Goal: Check status

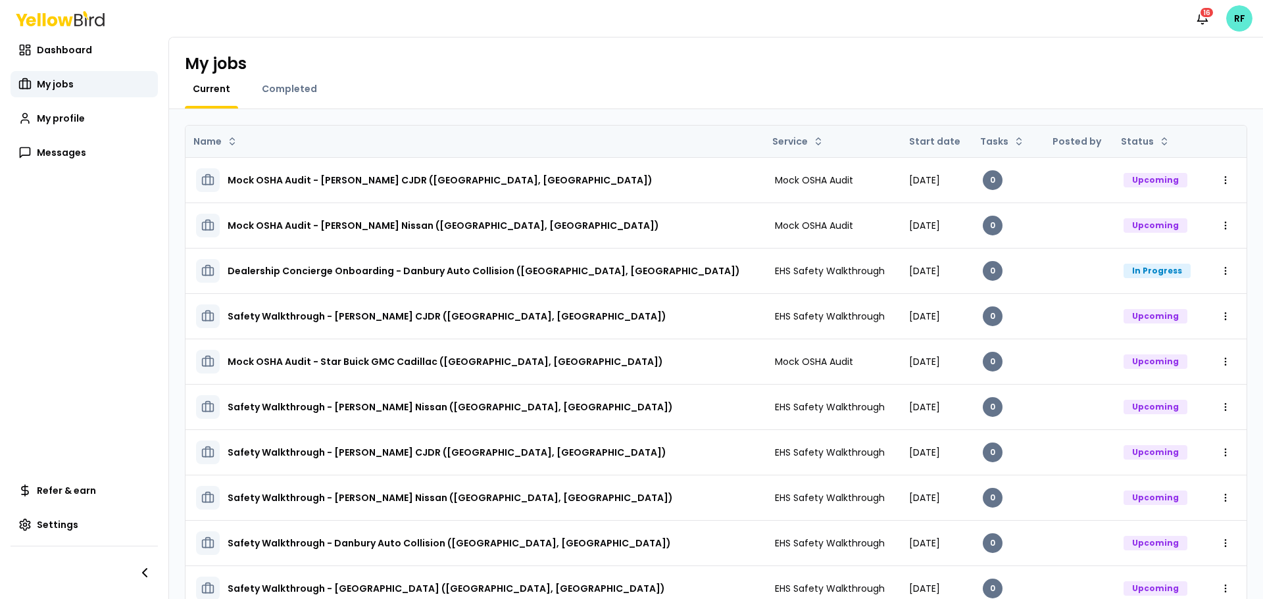
click at [899, 138] on th "Start date" at bounding box center [936, 142] width 74 height 32
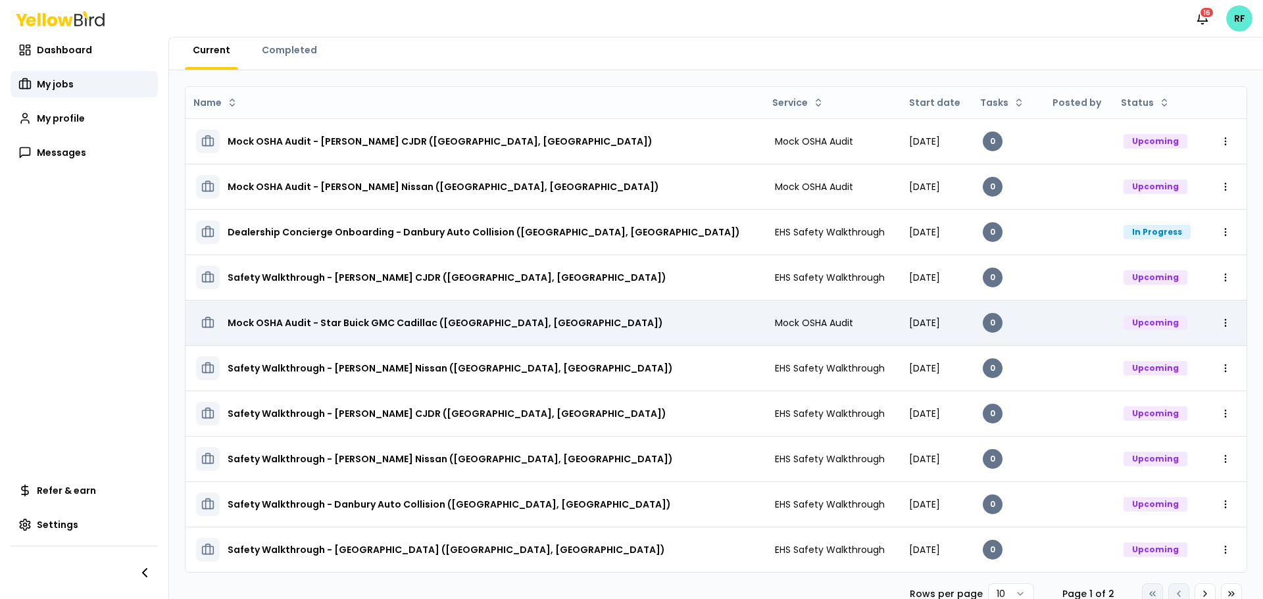
scroll to position [60, 0]
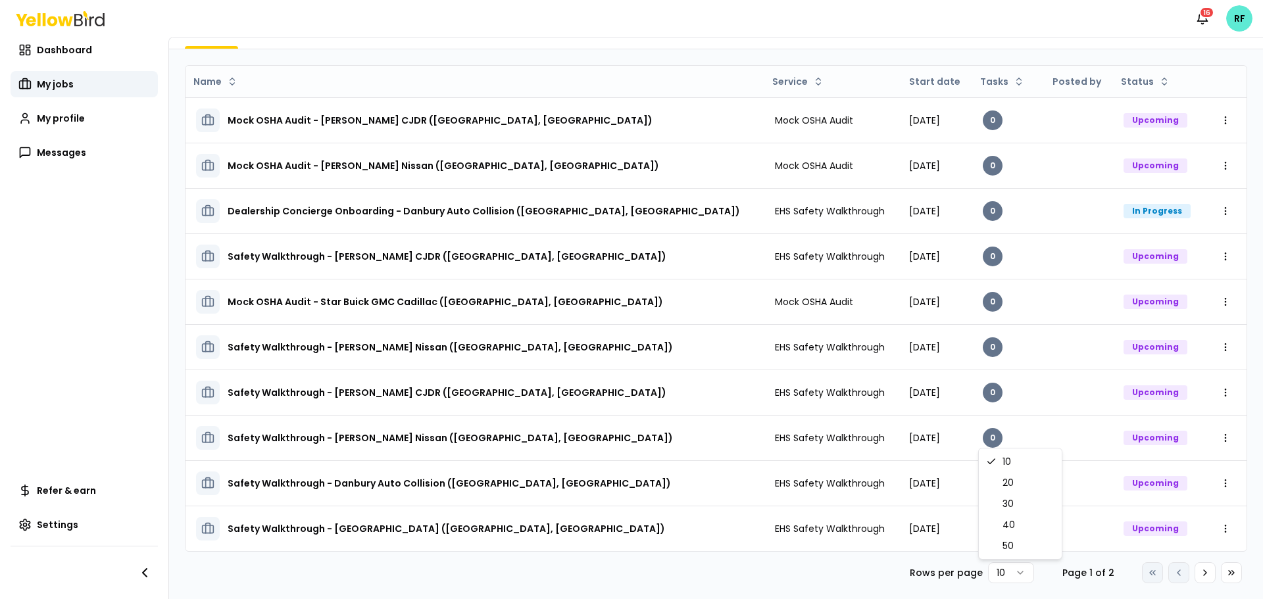
click at [1015, 564] on html "Notifications 16 RF Dashboard My jobs My profile Messages Refer & earn Settings…" at bounding box center [631, 299] width 1263 height 599
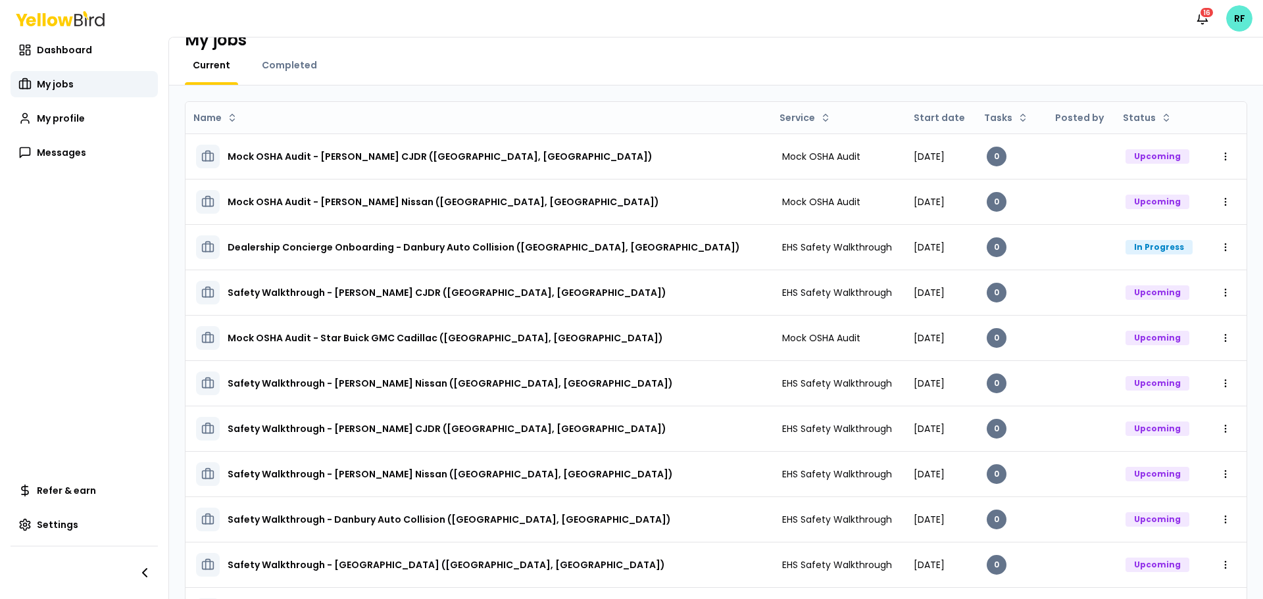
scroll to position [0, 0]
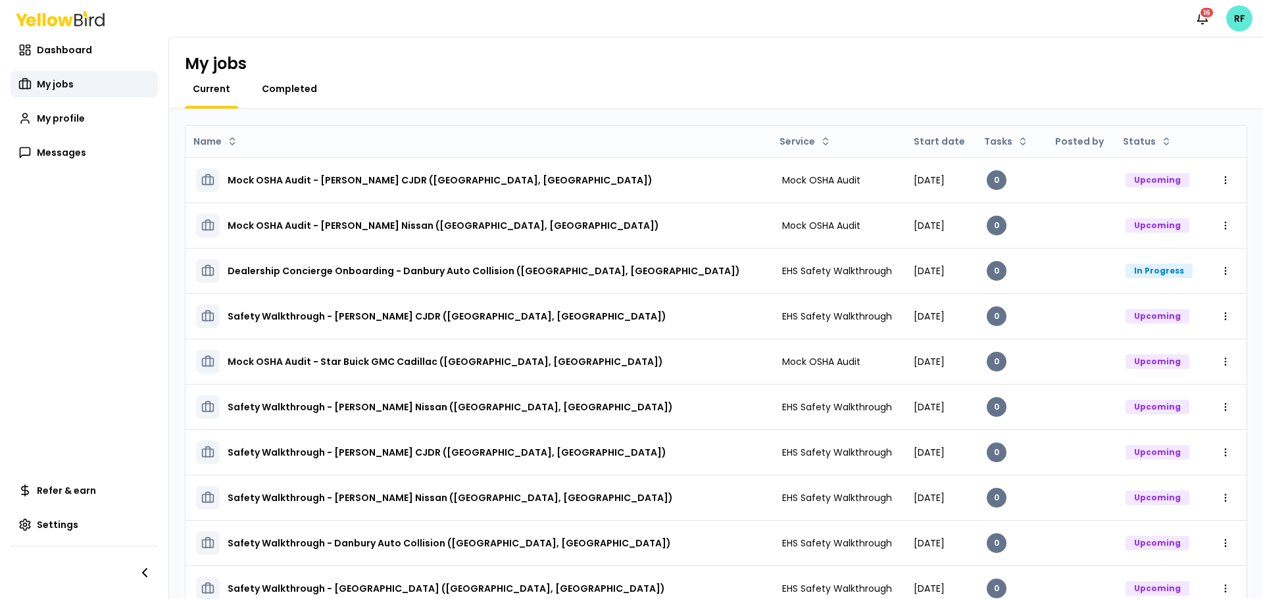
click at [293, 85] on span "Completed" at bounding box center [289, 88] width 55 height 13
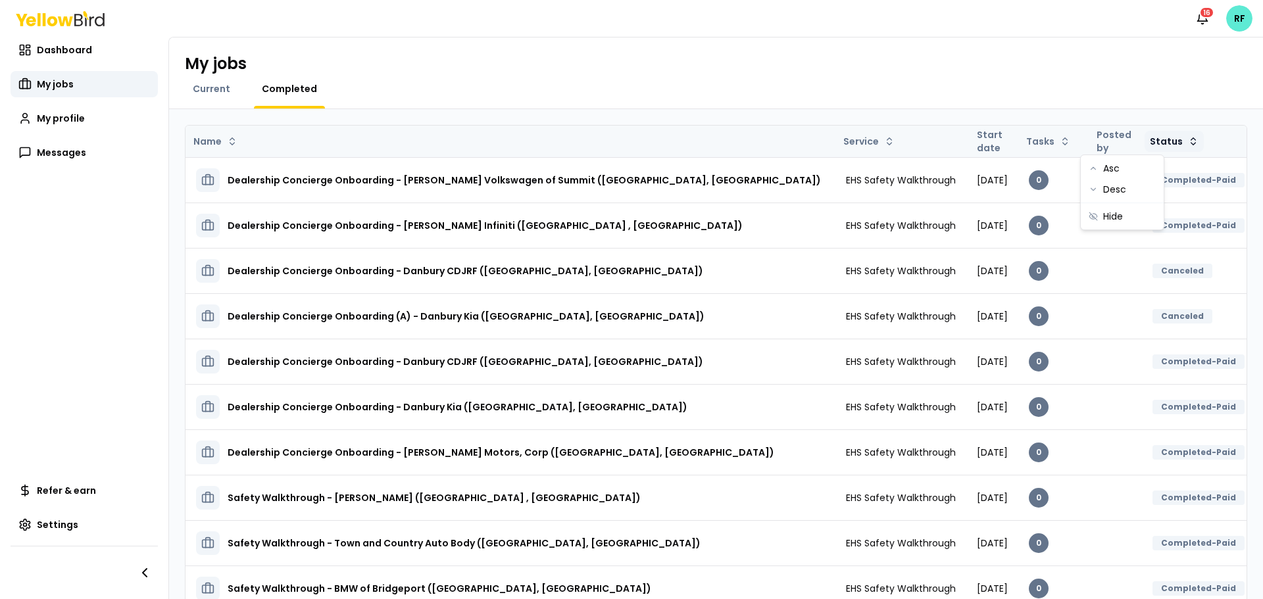
click at [1121, 136] on html "Notifications 16 RF Dashboard My jobs My profile Messages Refer & earn Settings…" at bounding box center [631, 299] width 1263 height 599
click at [1123, 167] on div "Asc" at bounding box center [1123, 168] width 78 height 21
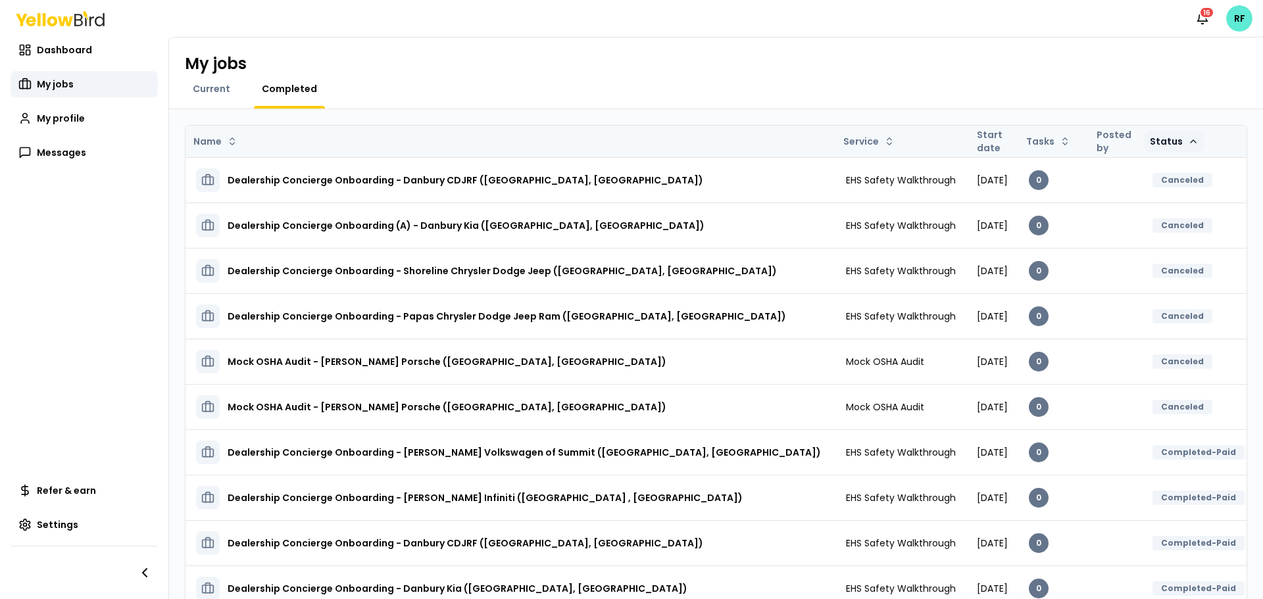
click at [1120, 138] on html "Notifications 16 RF Dashboard My jobs My profile Messages Refer & earn Settings…" at bounding box center [631, 299] width 1263 height 599
click at [1117, 193] on div "Desc" at bounding box center [1123, 189] width 78 height 21
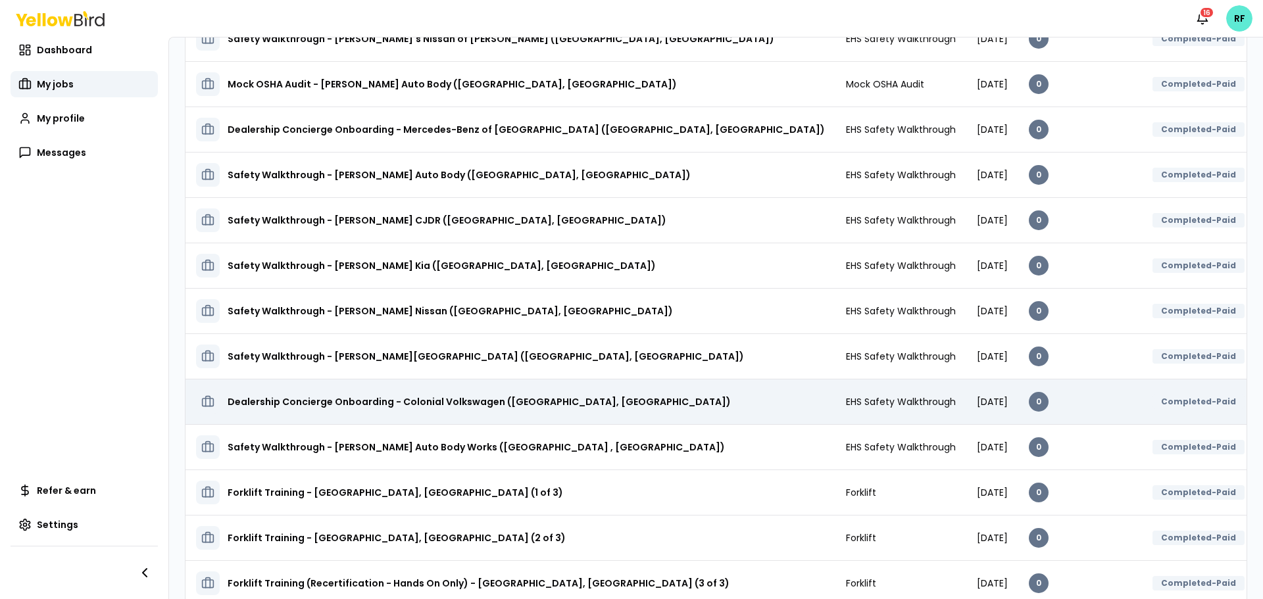
scroll to position [1860, 0]
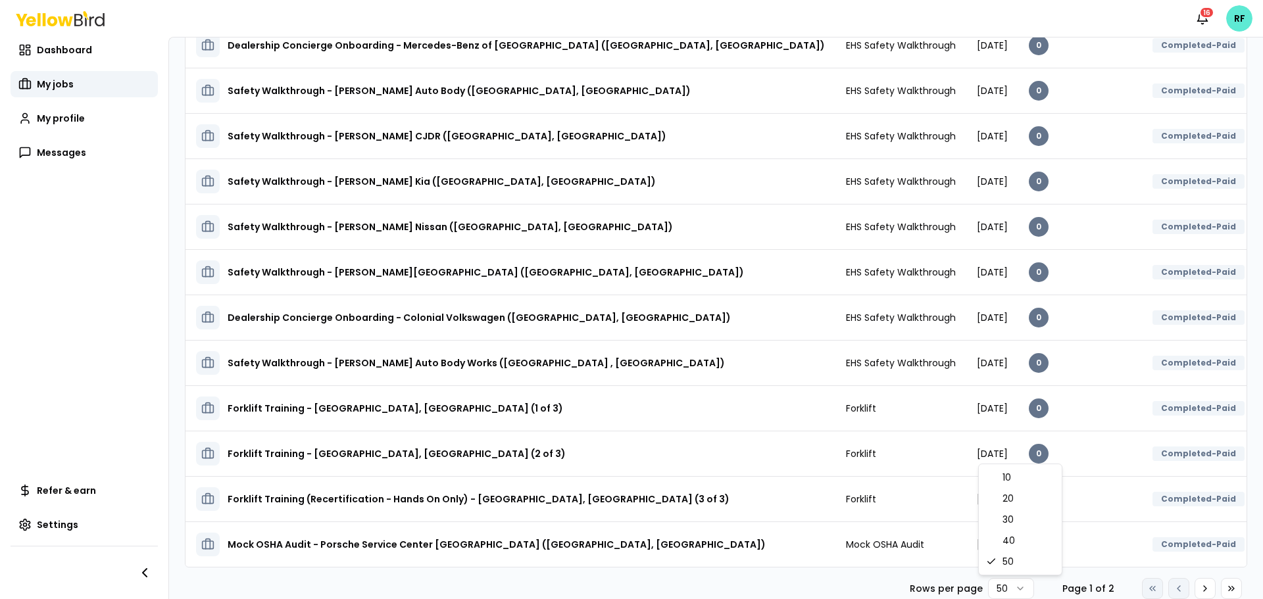
click at [998, 595] on html "Notifications 16 RF Dashboard My jobs My profile Messages Refer & earn Settings…" at bounding box center [631, 299] width 1263 height 599
click at [1200, 588] on icon at bounding box center [1205, 589] width 11 height 11
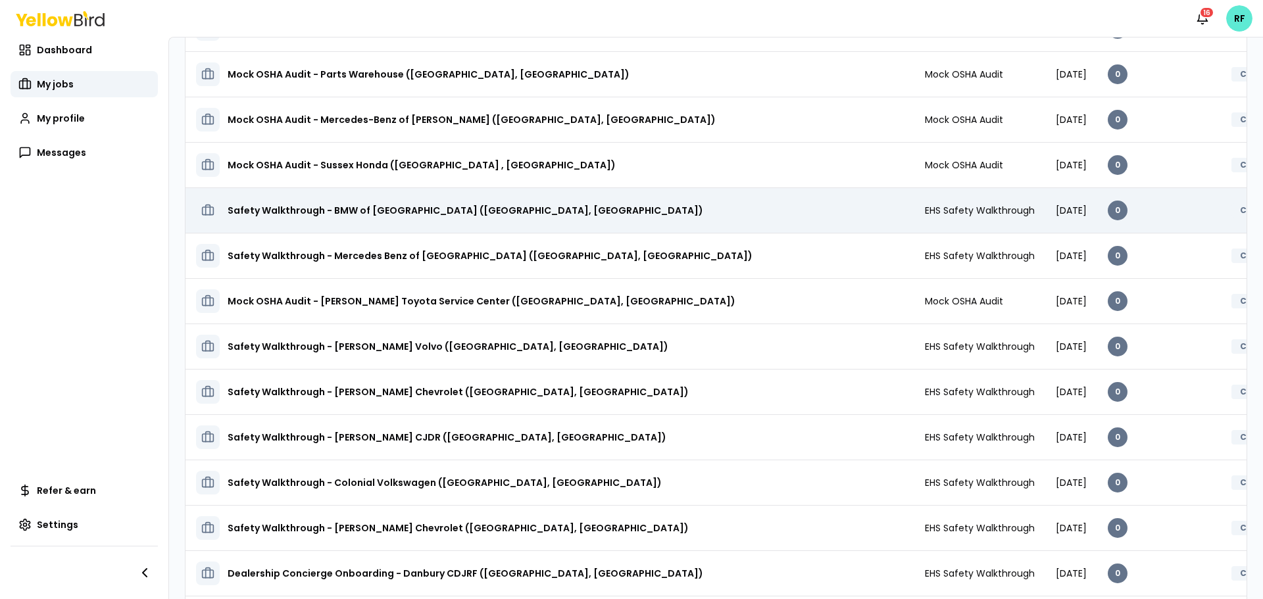
scroll to position [1769, 0]
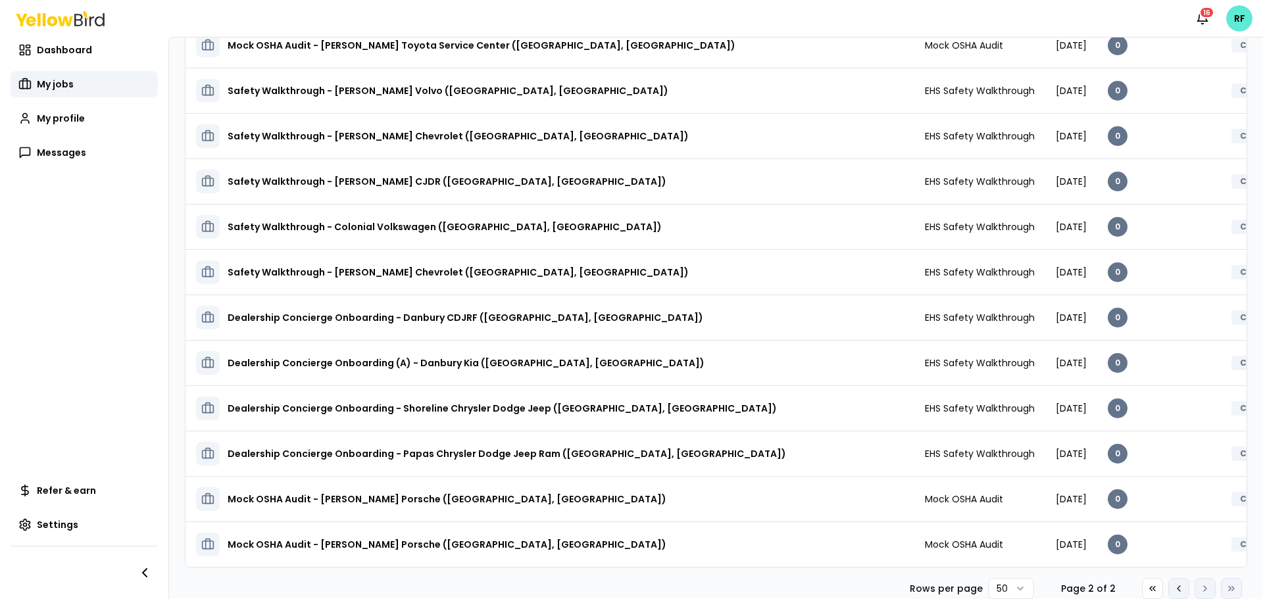
click at [1174, 588] on icon at bounding box center [1179, 589] width 11 height 11
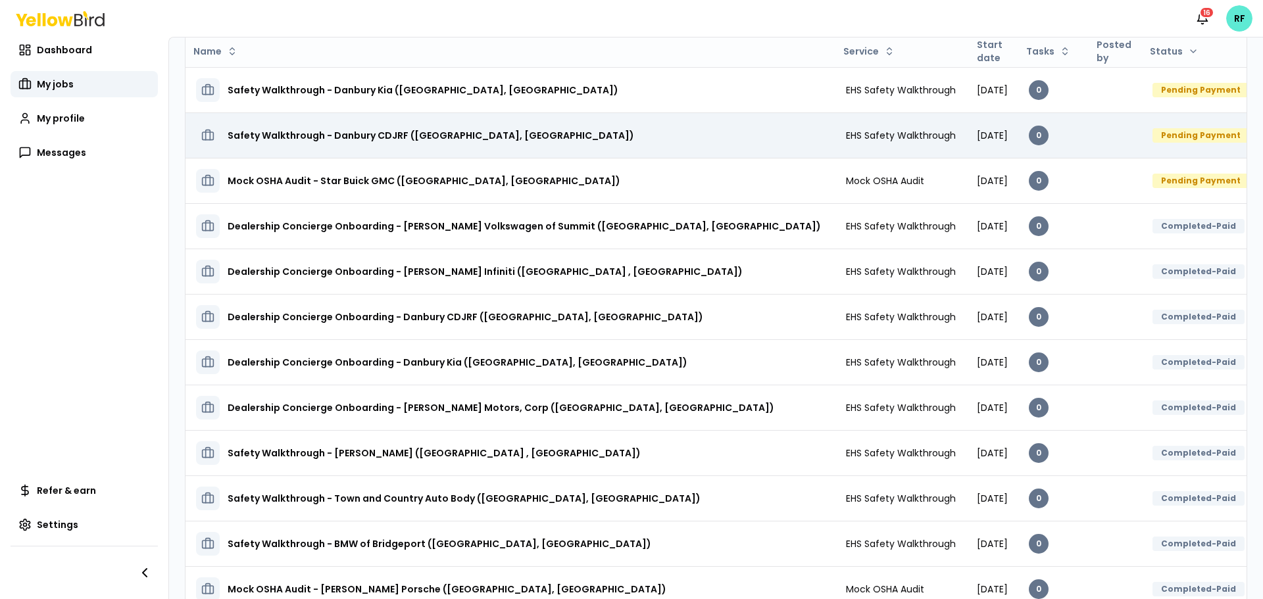
scroll to position [0, 0]
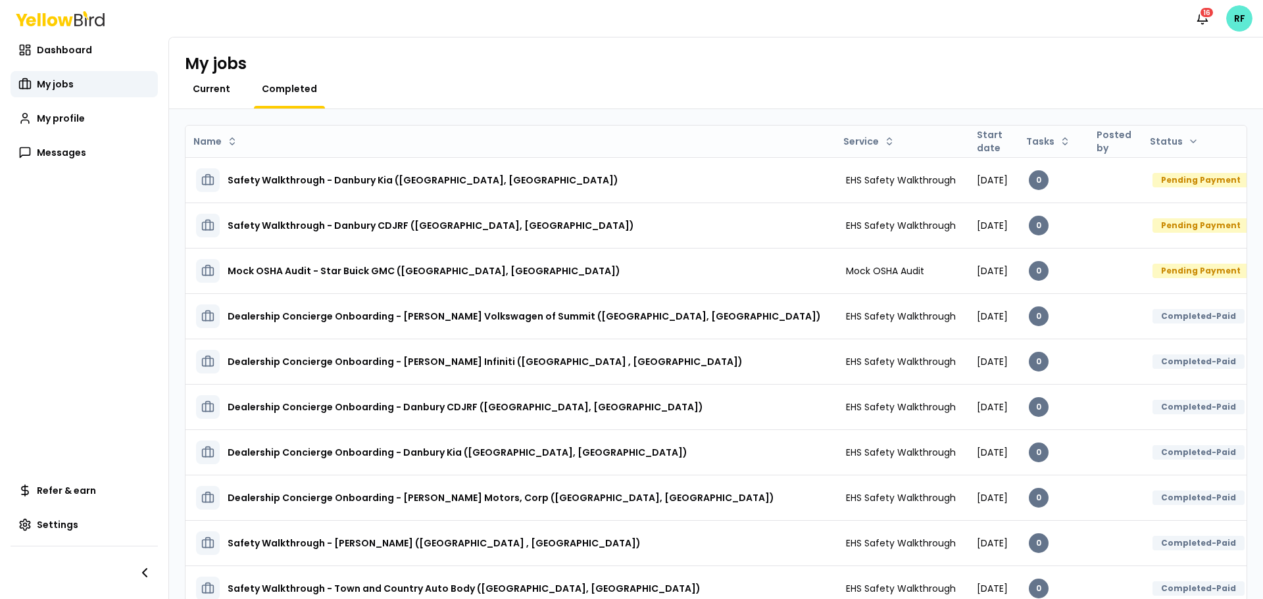
click at [206, 89] on span "Current" at bounding box center [212, 88] width 38 height 13
